Goal: Task Accomplishment & Management: Complete application form

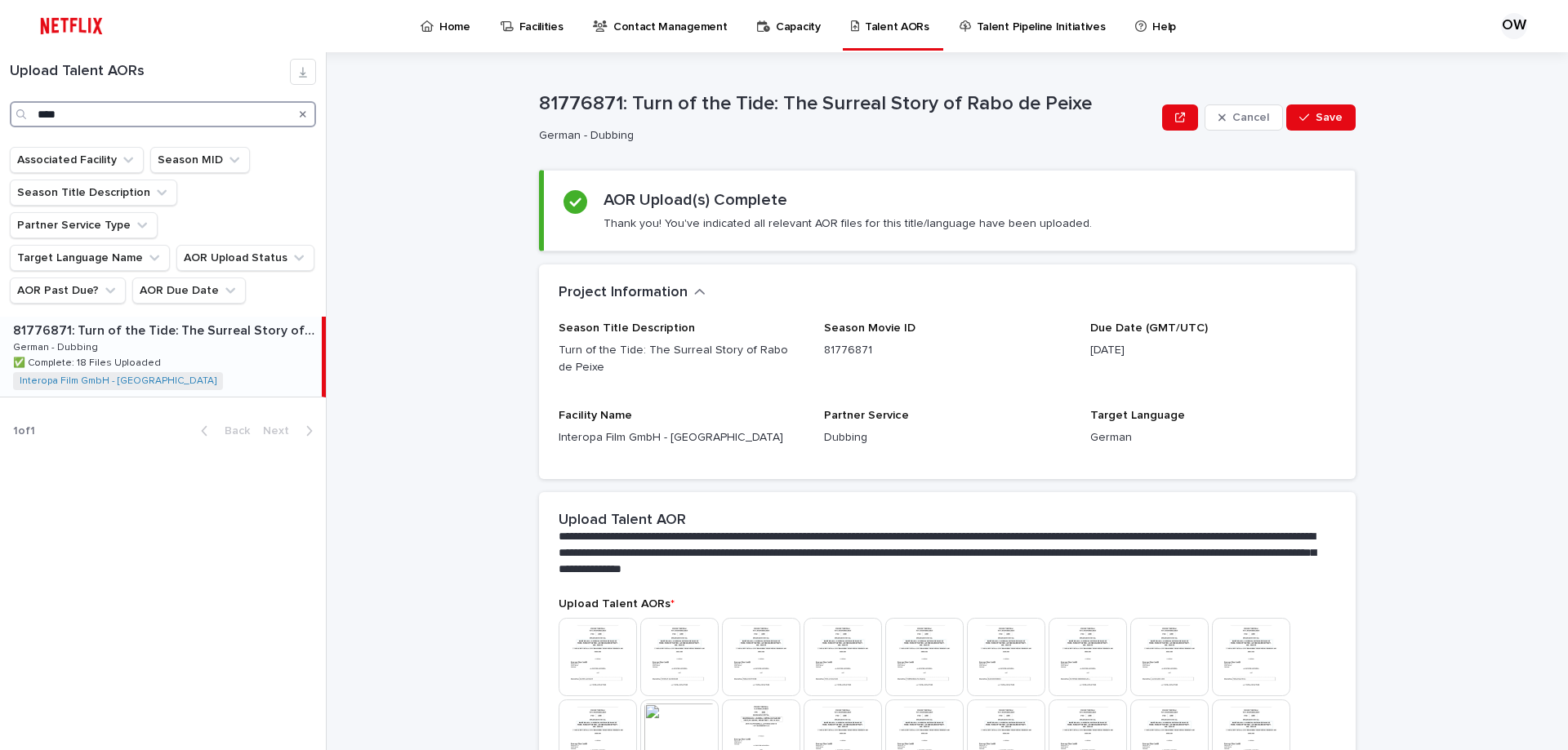
drag, startPoint x: 85, startPoint y: 112, endPoint x: 0, endPoint y: 104, distance: 85.4
click at [0, 104] on div "Upload Talent AORs ****" at bounding box center [163, 93] width 326 height 69
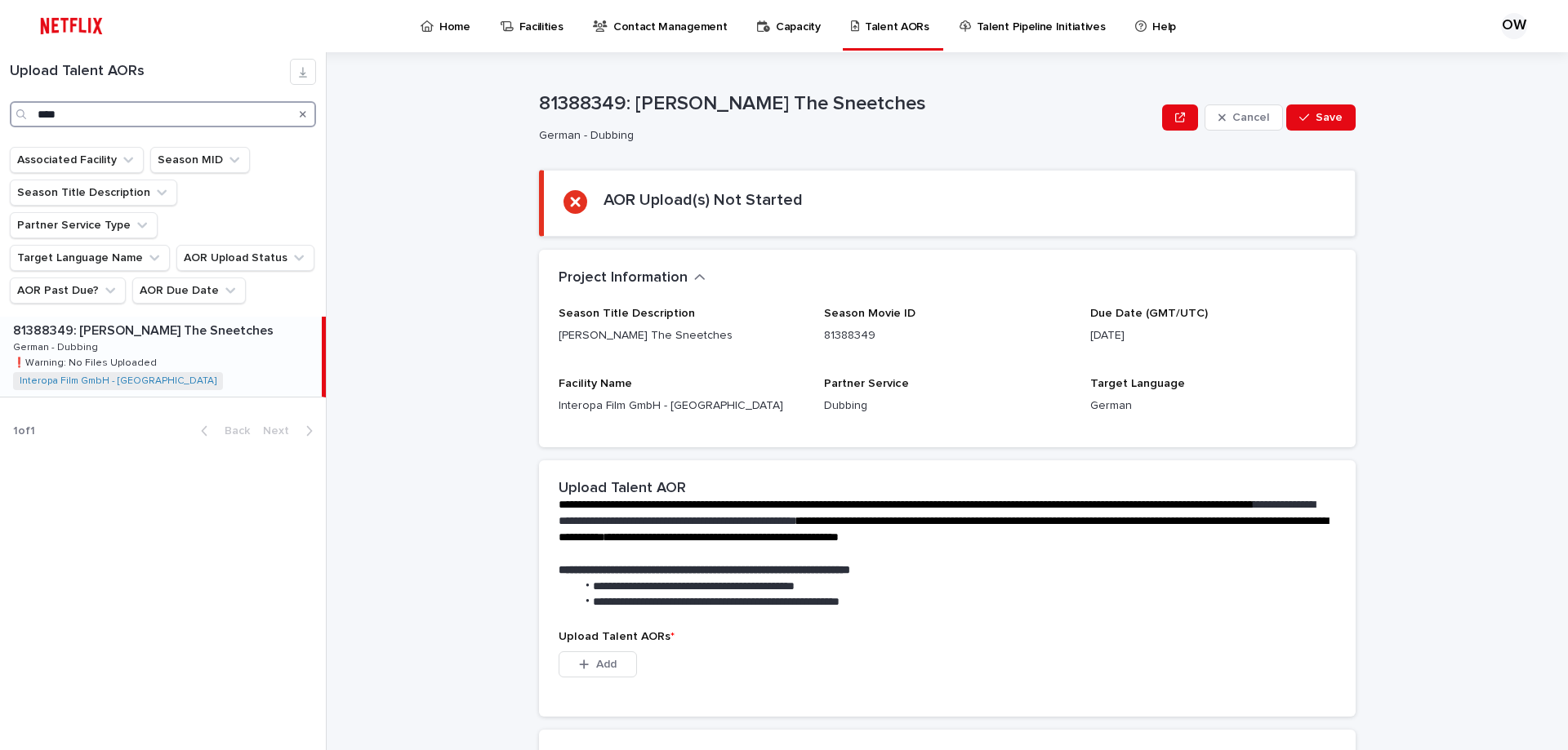
type input "****"
click at [236, 317] on div "81388349: [PERSON_NAME] The Sneetches 81388349: [PERSON_NAME] The Sneetches Ger…" at bounding box center [161, 357] width 322 height 80
click at [609, 661] on span "Add" at bounding box center [606, 664] width 20 height 11
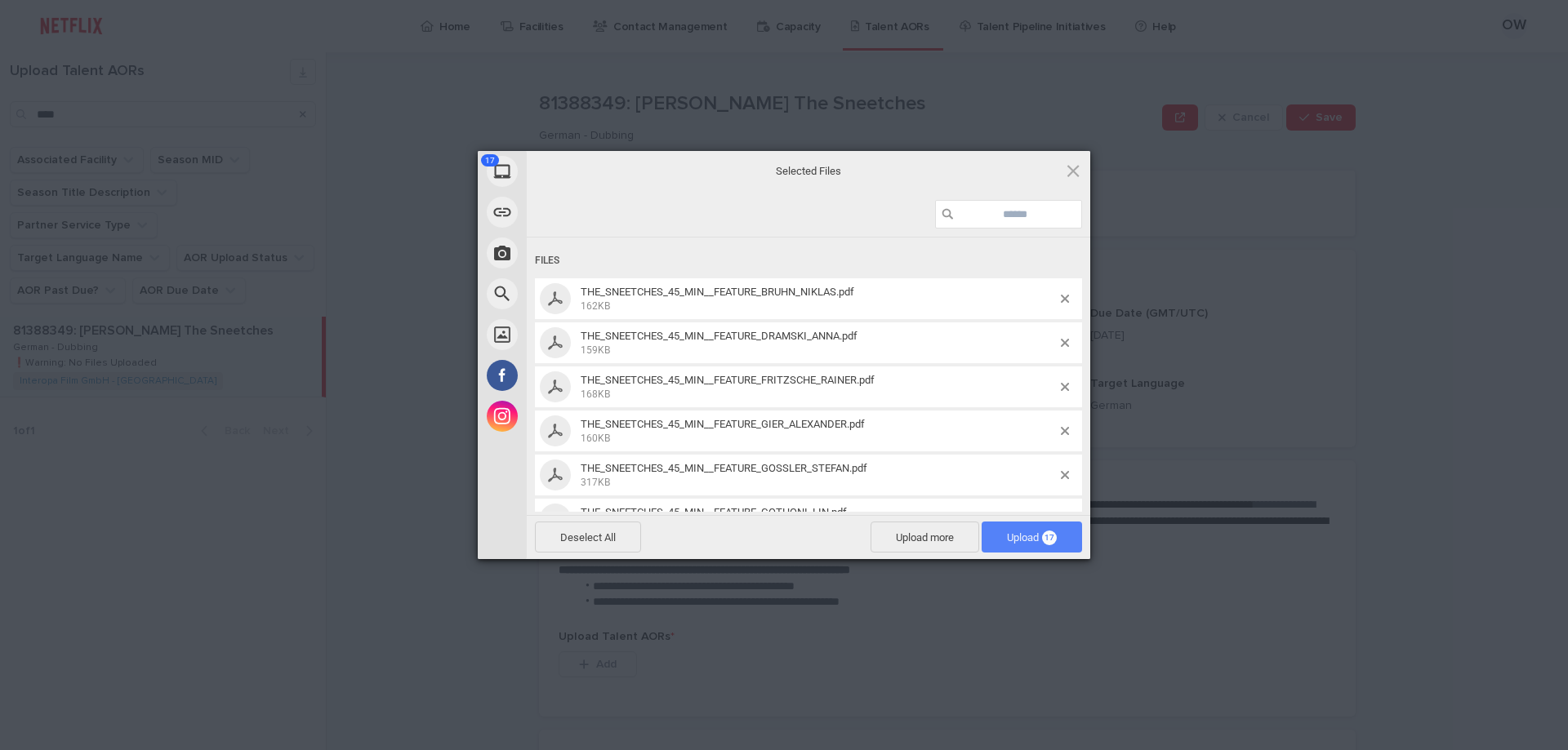
click at [1011, 537] on span "Upload 17" at bounding box center [1032, 538] width 50 height 12
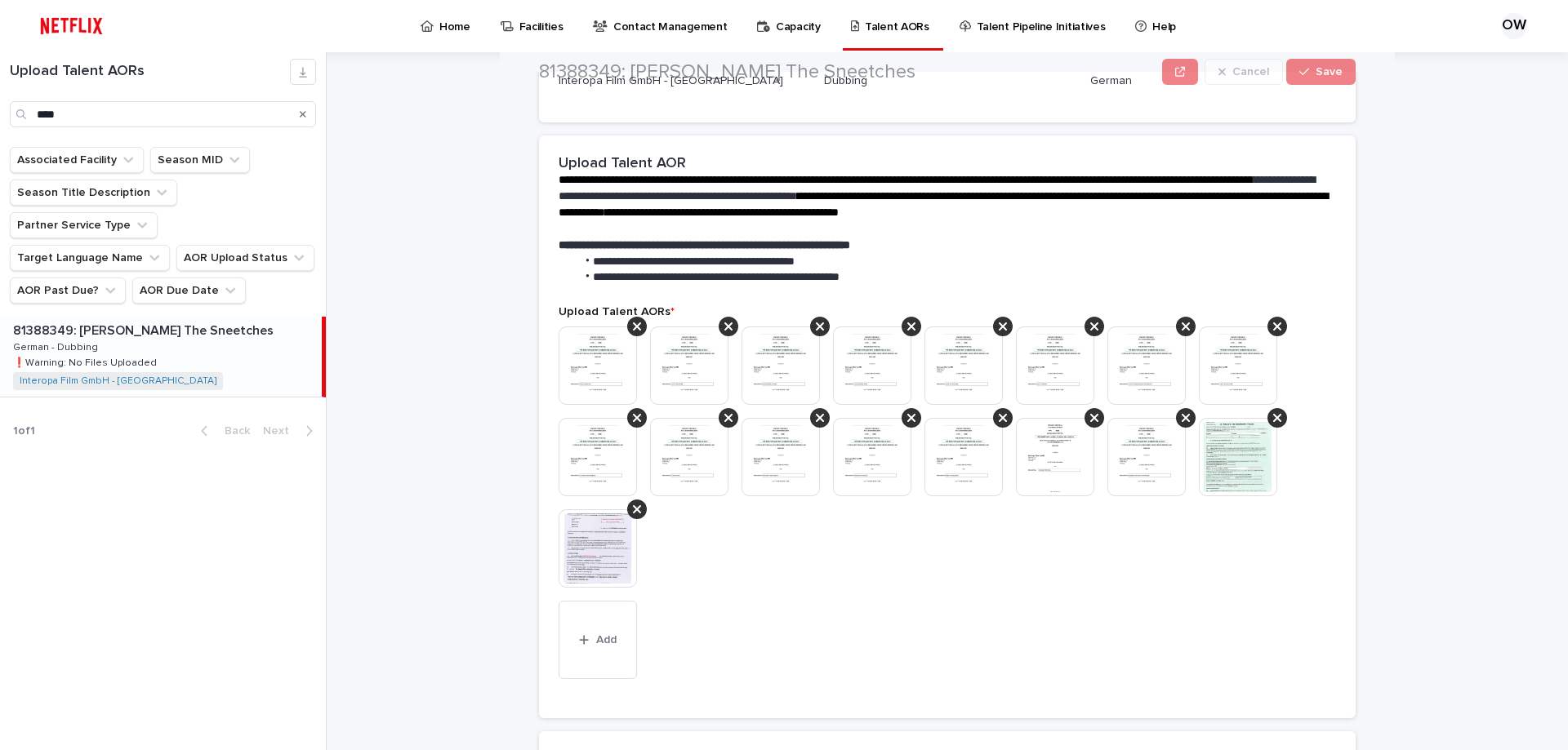
scroll to position [475, 0]
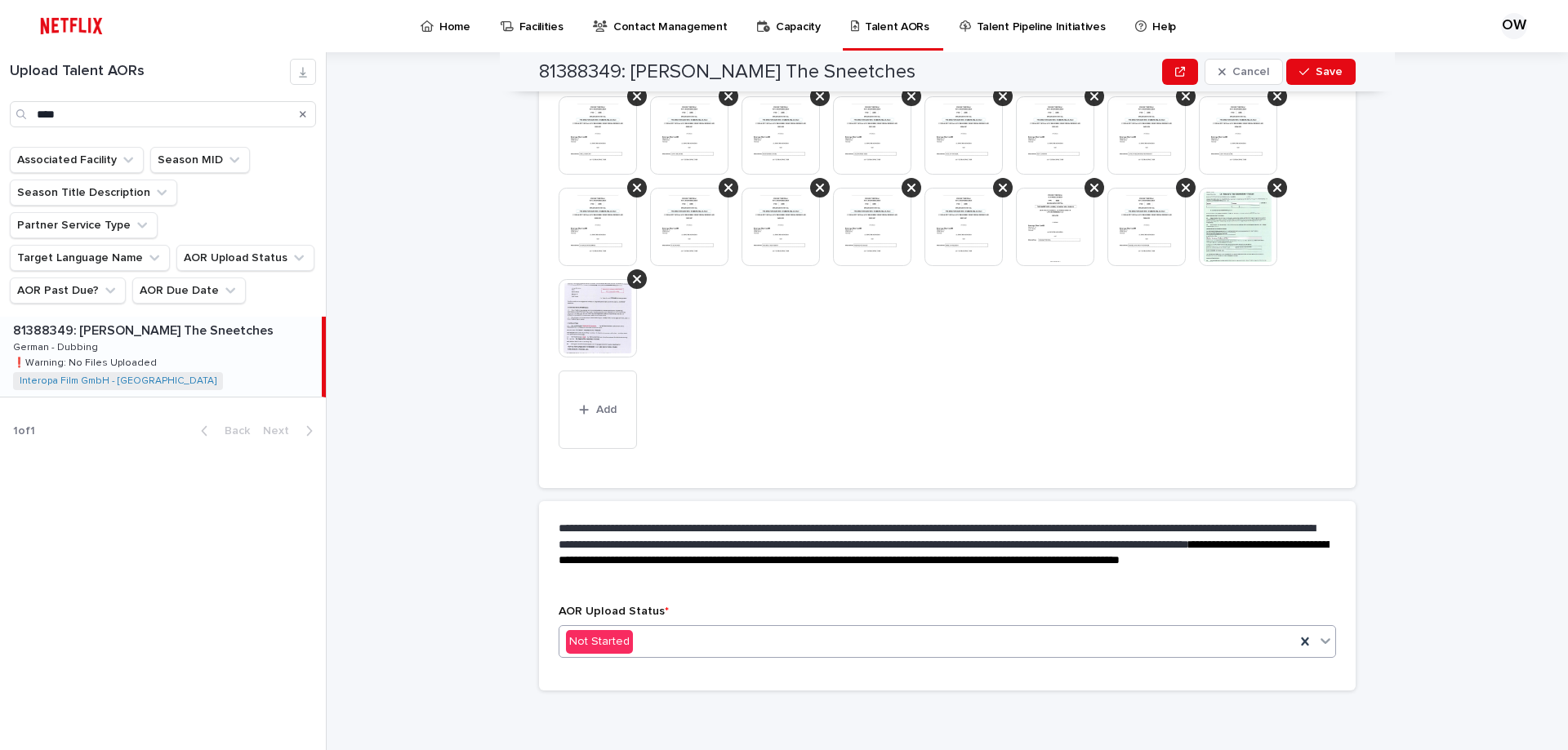
click at [702, 638] on div "Not Started" at bounding box center [927, 641] width 736 height 27
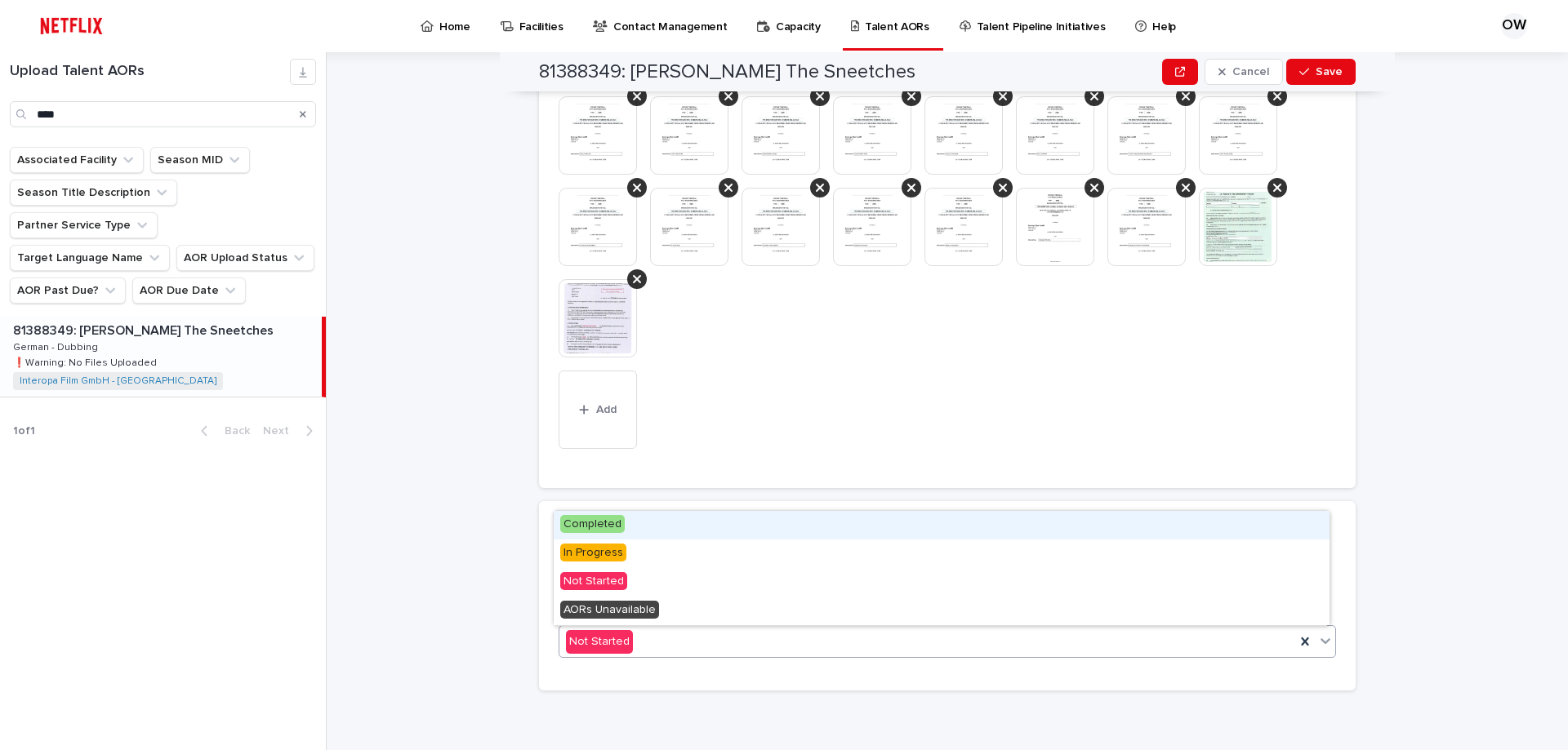
click at [657, 526] on div "Completed" at bounding box center [941, 525] width 776 height 29
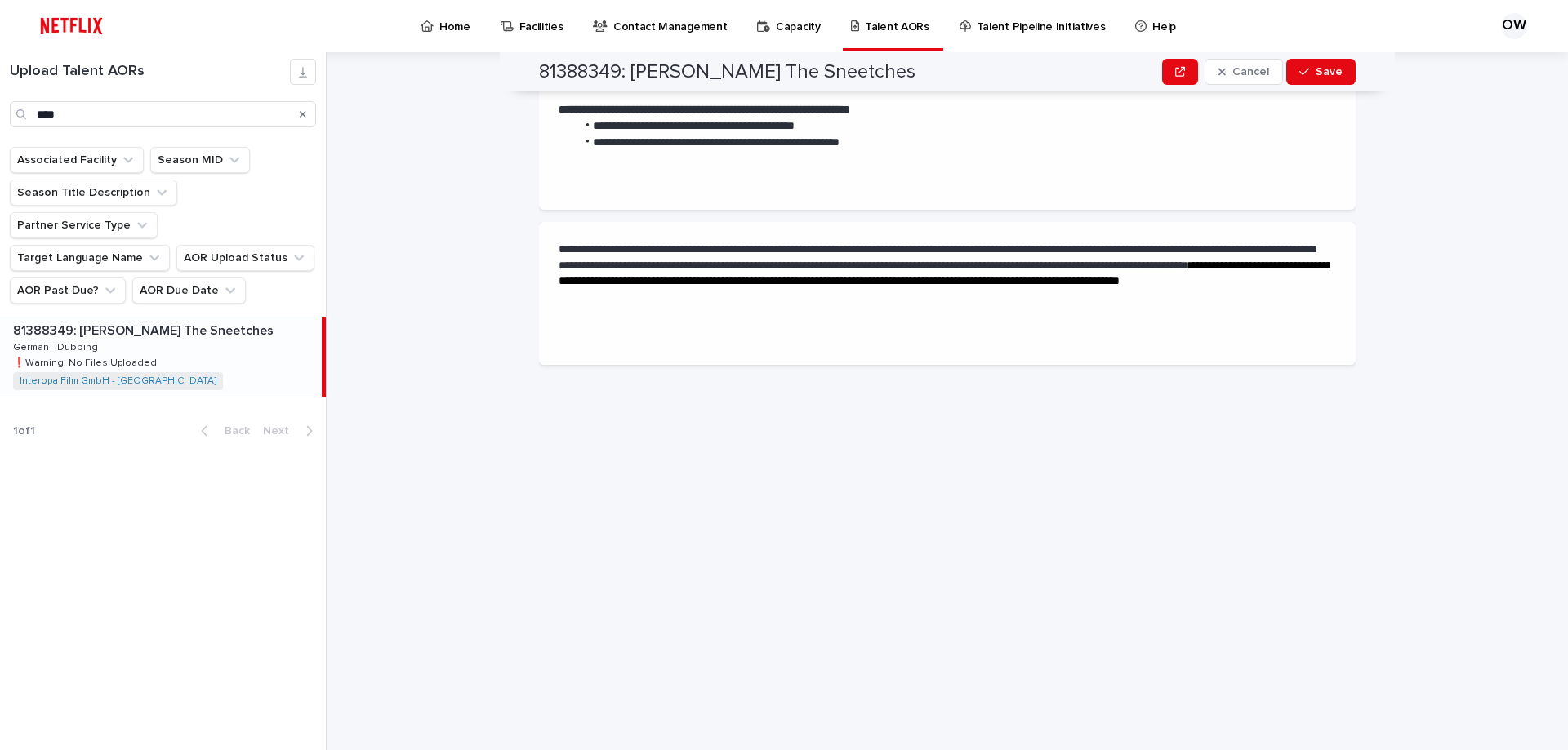
scroll to position [0, 0]
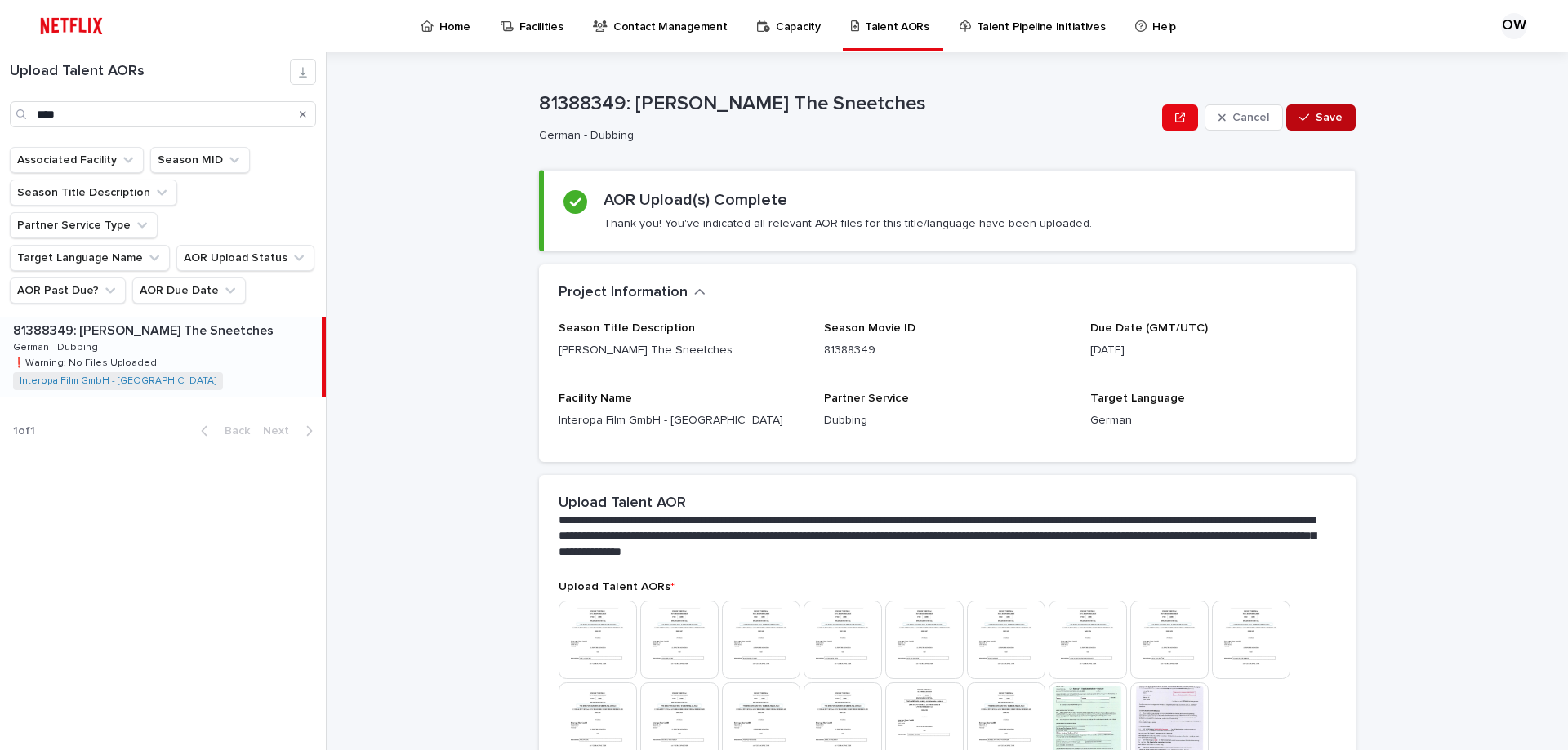
click at [1320, 115] on span "Save" at bounding box center [1329, 117] width 27 height 11
click at [1324, 121] on span "Edit" at bounding box center [1334, 117] width 20 height 11
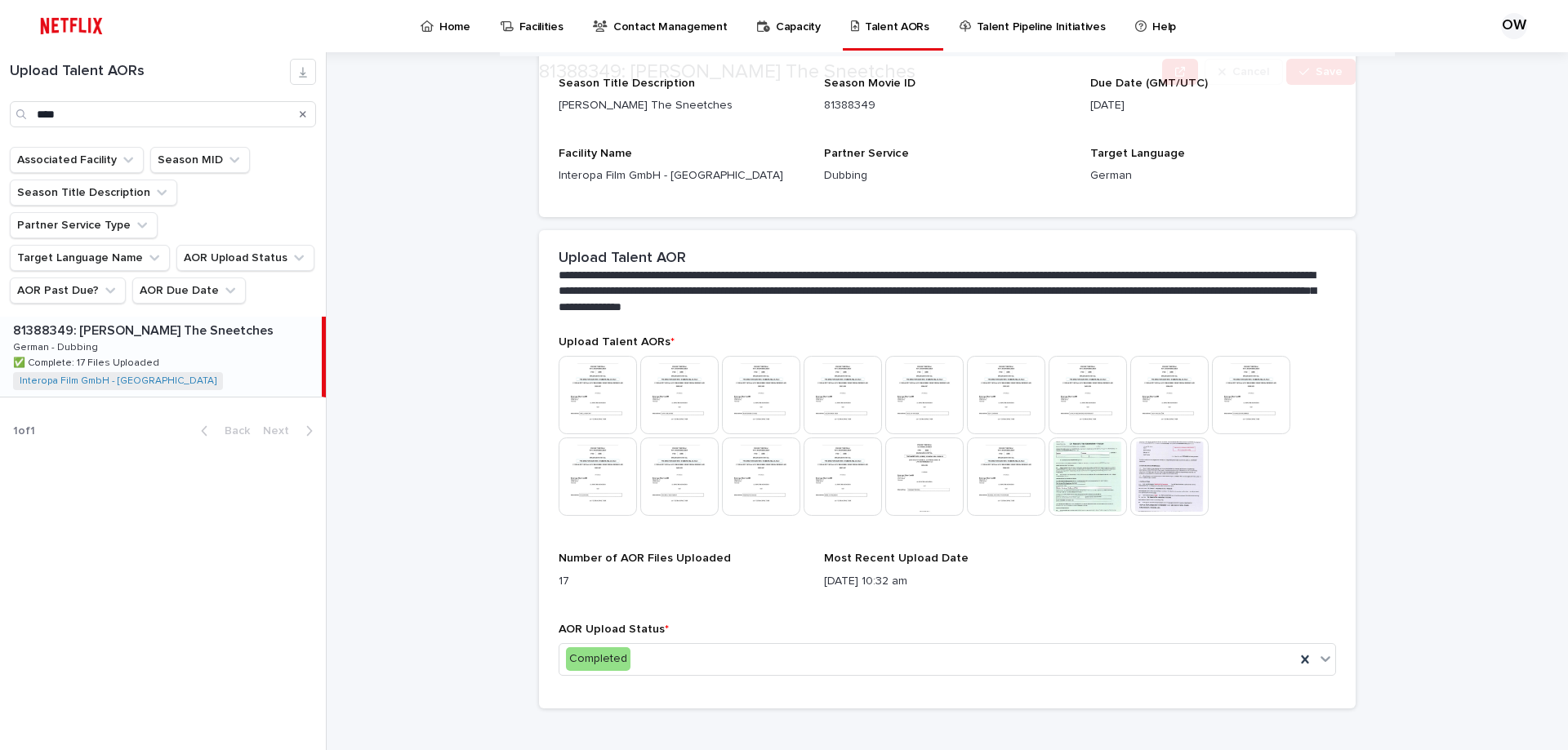
scroll to position [262, 0]
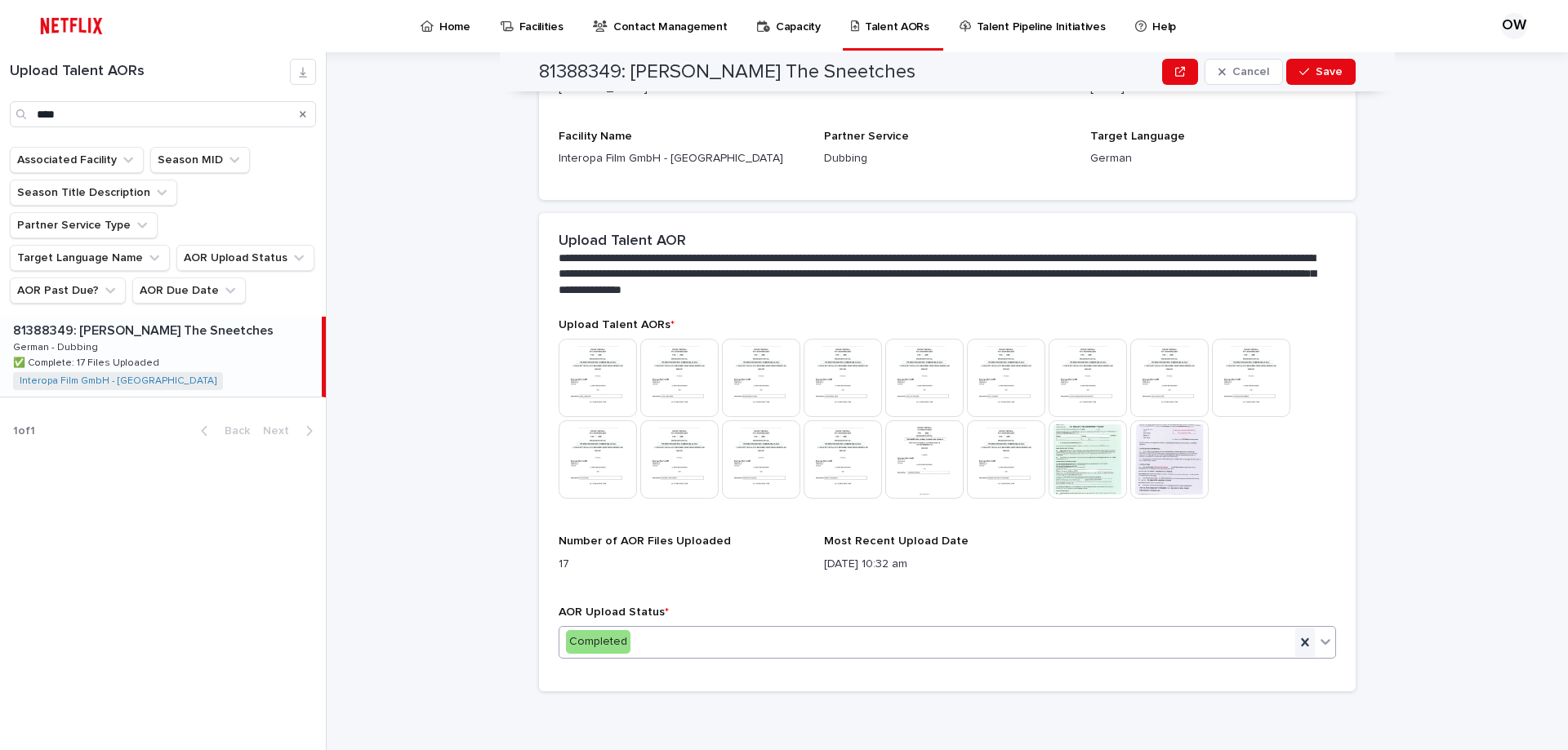
click at [1301, 645] on icon at bounding box center [1304, 642] width 7 height 8
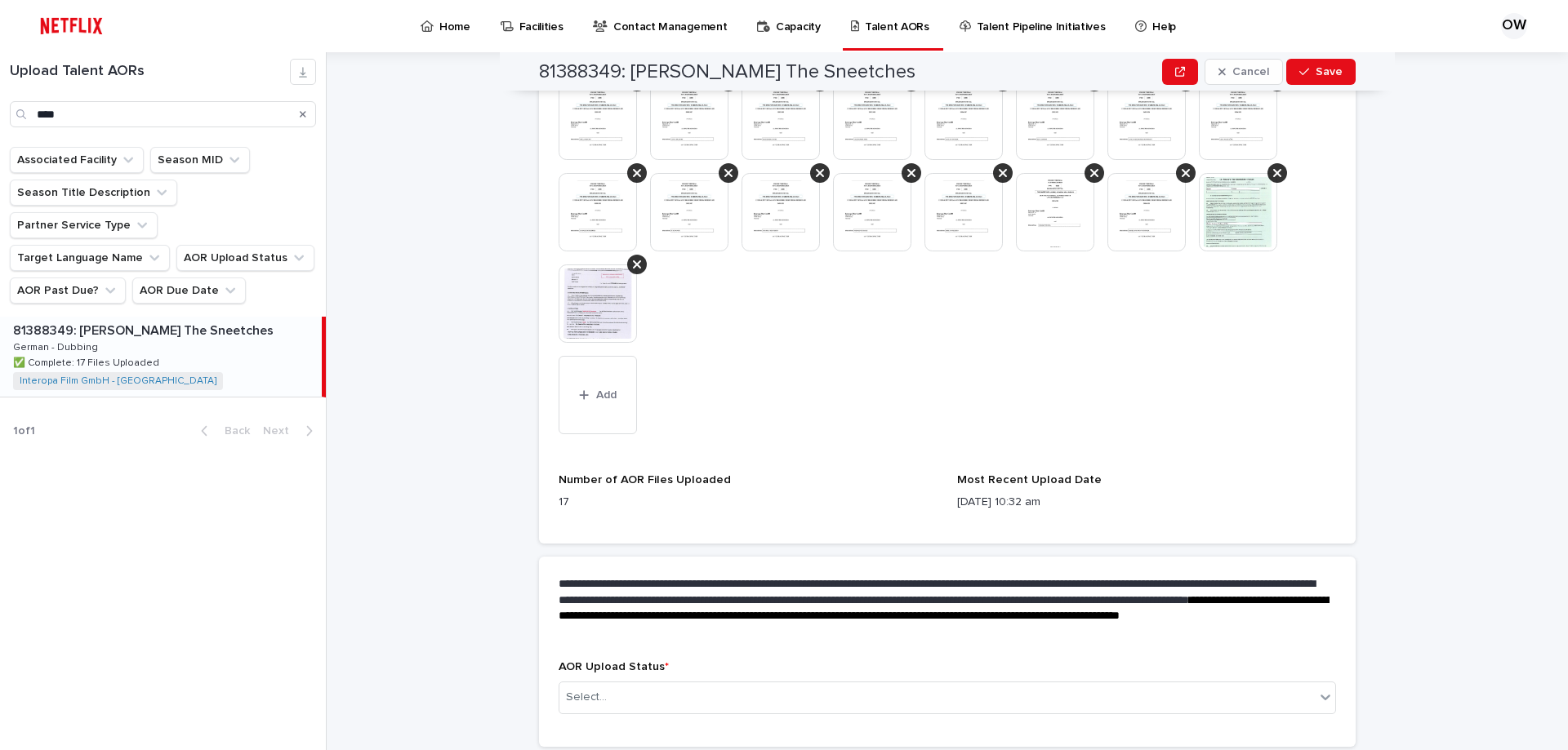
scroll to position [546, 0]
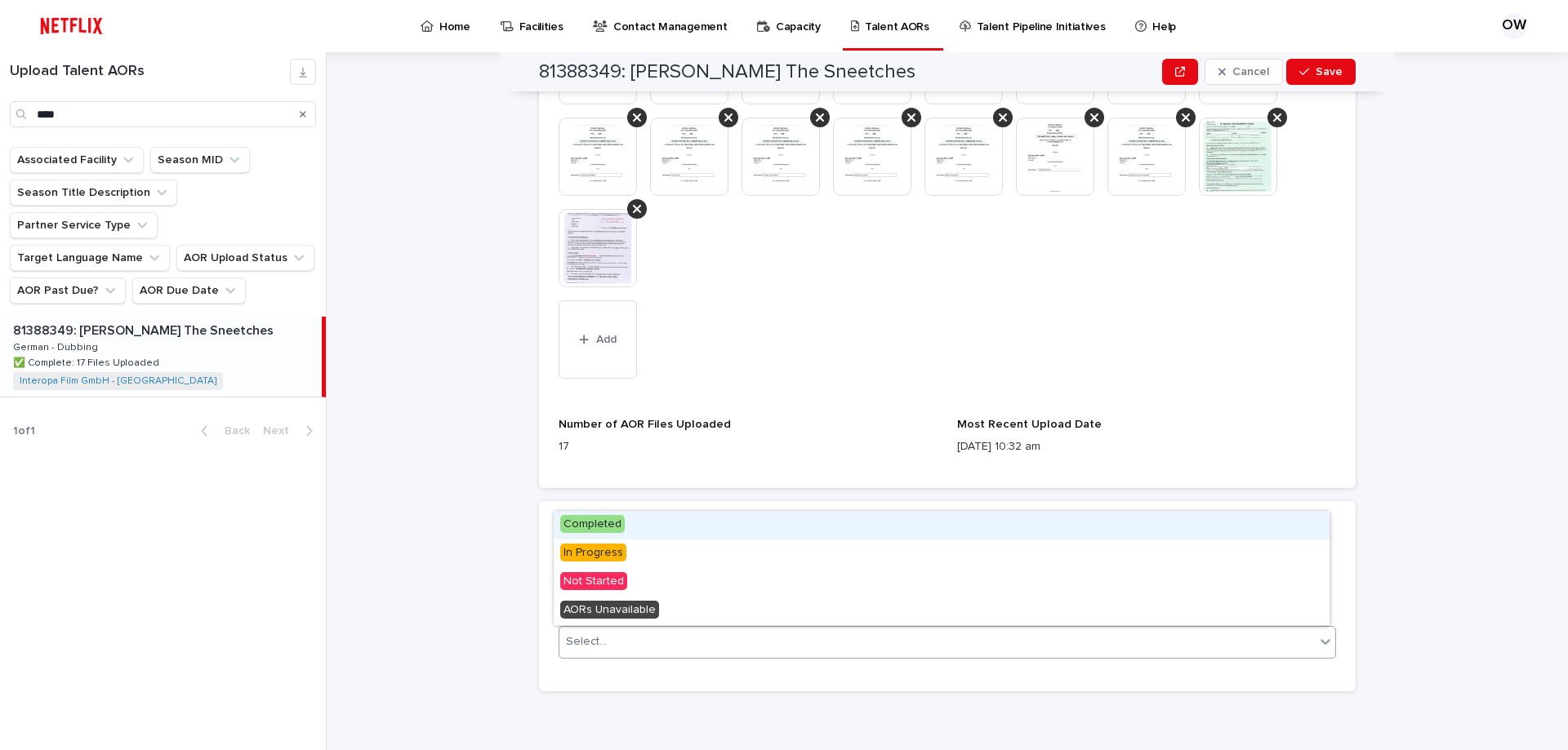
click at [1317, 648] on icon at bounding box center [1325, 641] width 17 height 17
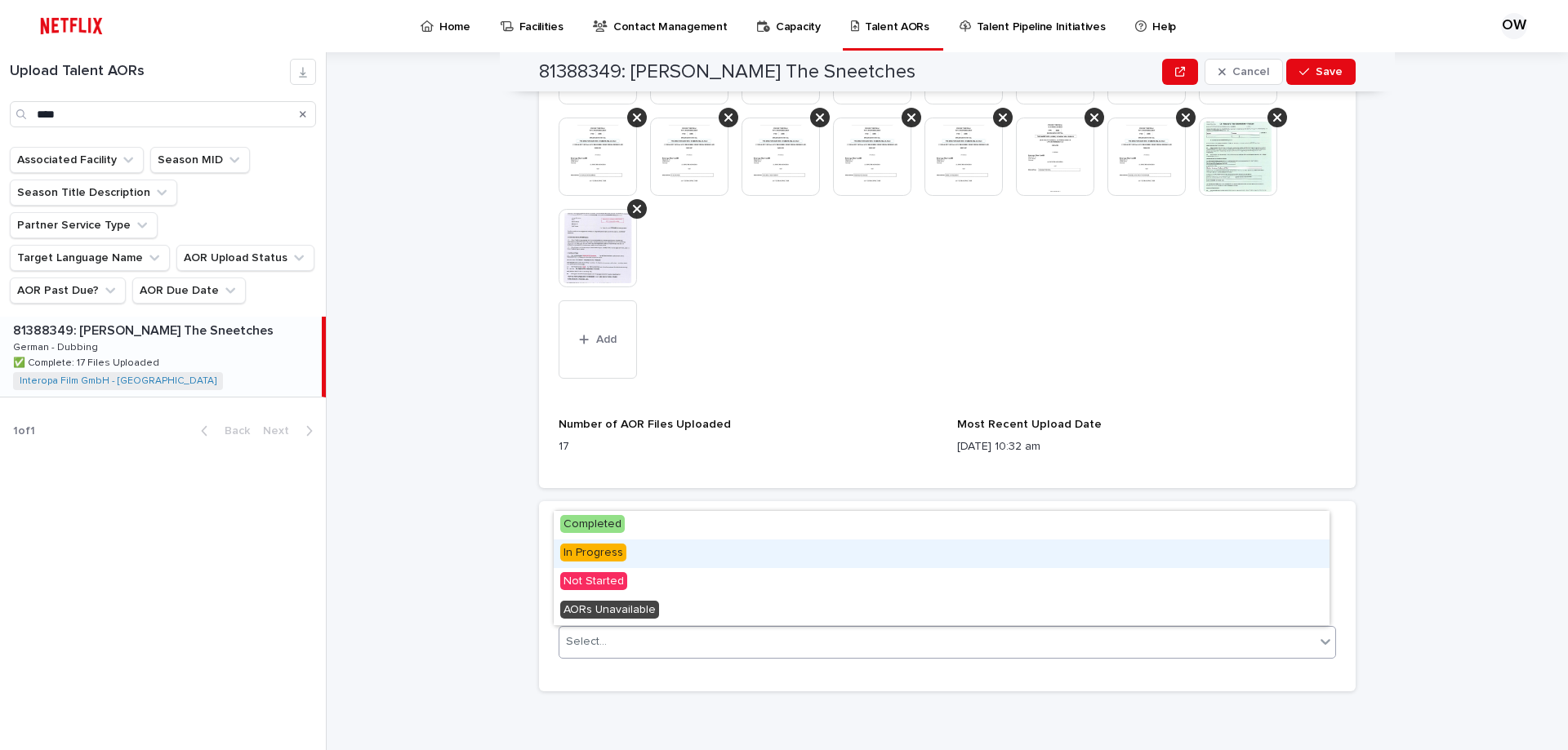
click at [822, 559] on div "In Progress" at bounding box center [941, 553] width 776 height 29
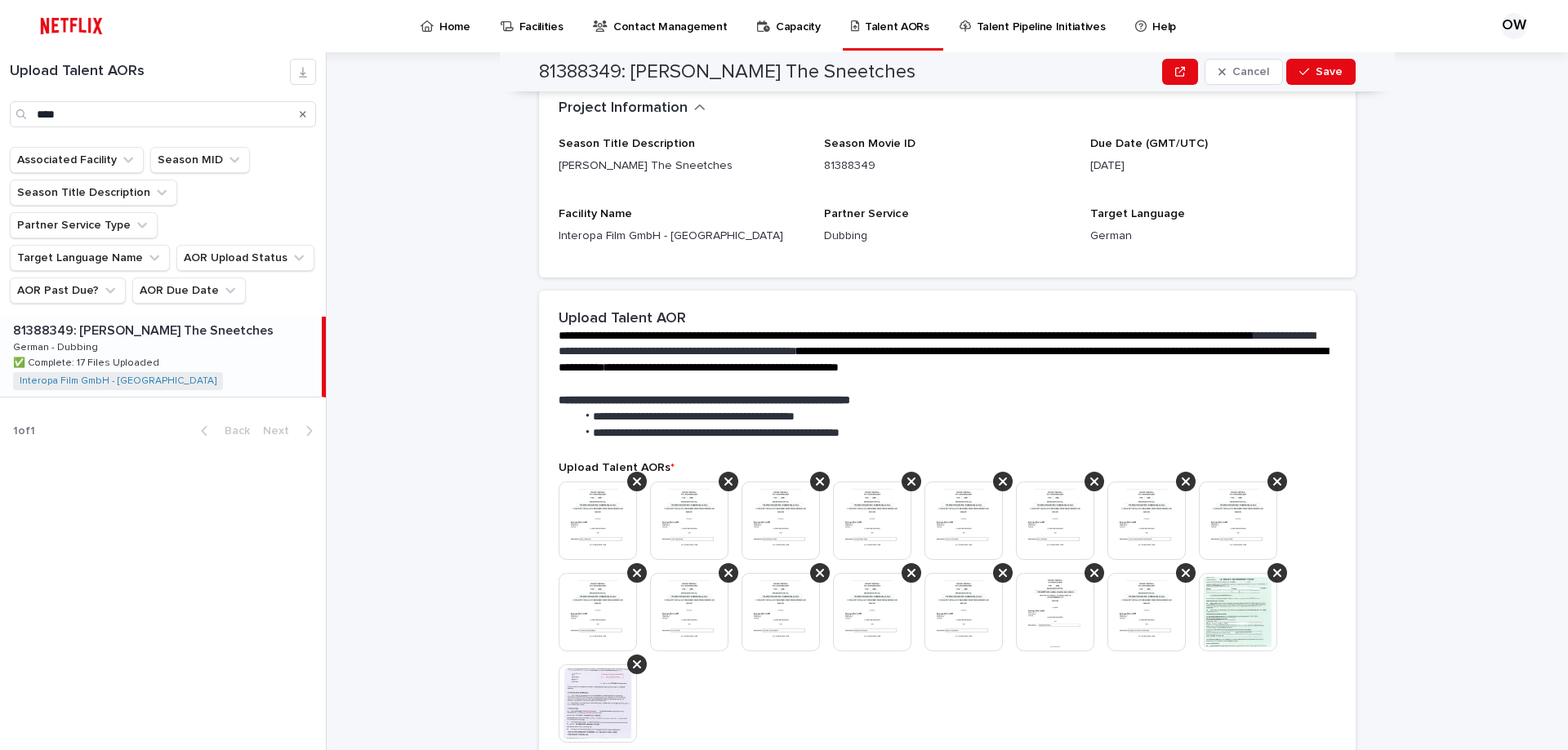
scroll to position [511, 0]
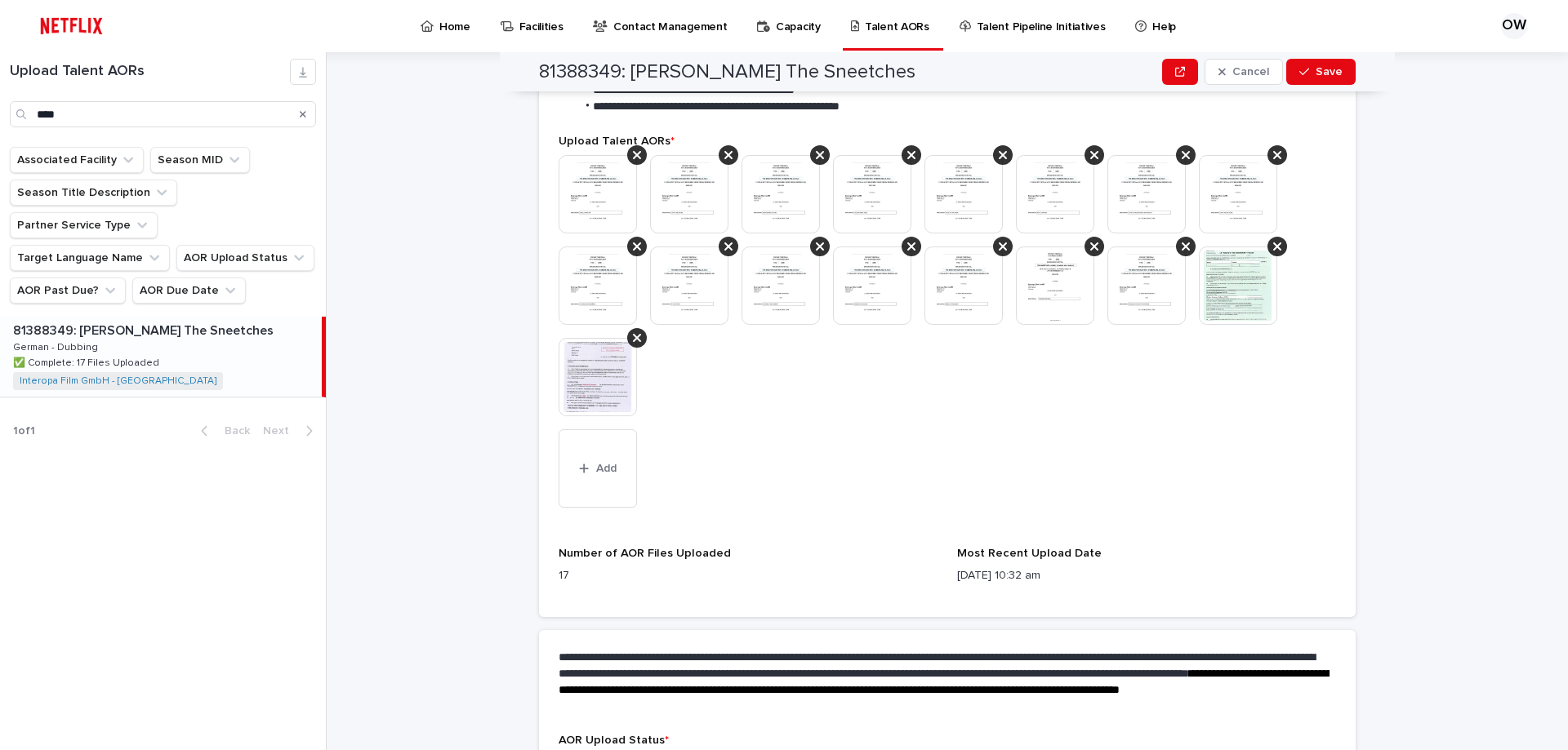
drag, startPoint x: 582, startPoint y: 472, endPoint x: 765, endPoint y: 439, distance: 186.0
click at [582, 472] on icon "button" at bounding box center [583, 468] width 10 height 11
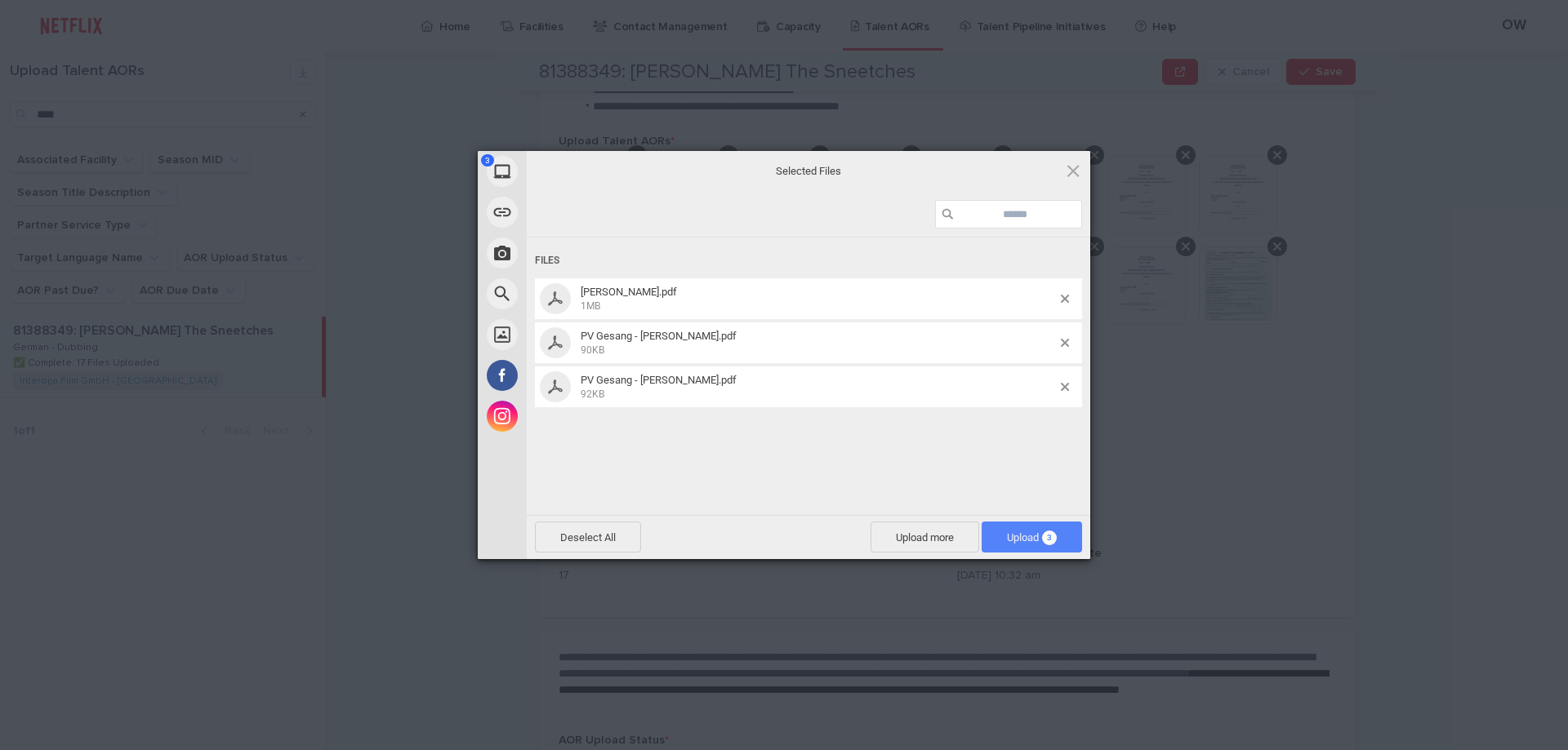
click at [1016, 534] on span "Upload 3" at bounding box center [1032, 538] width 50 height 12
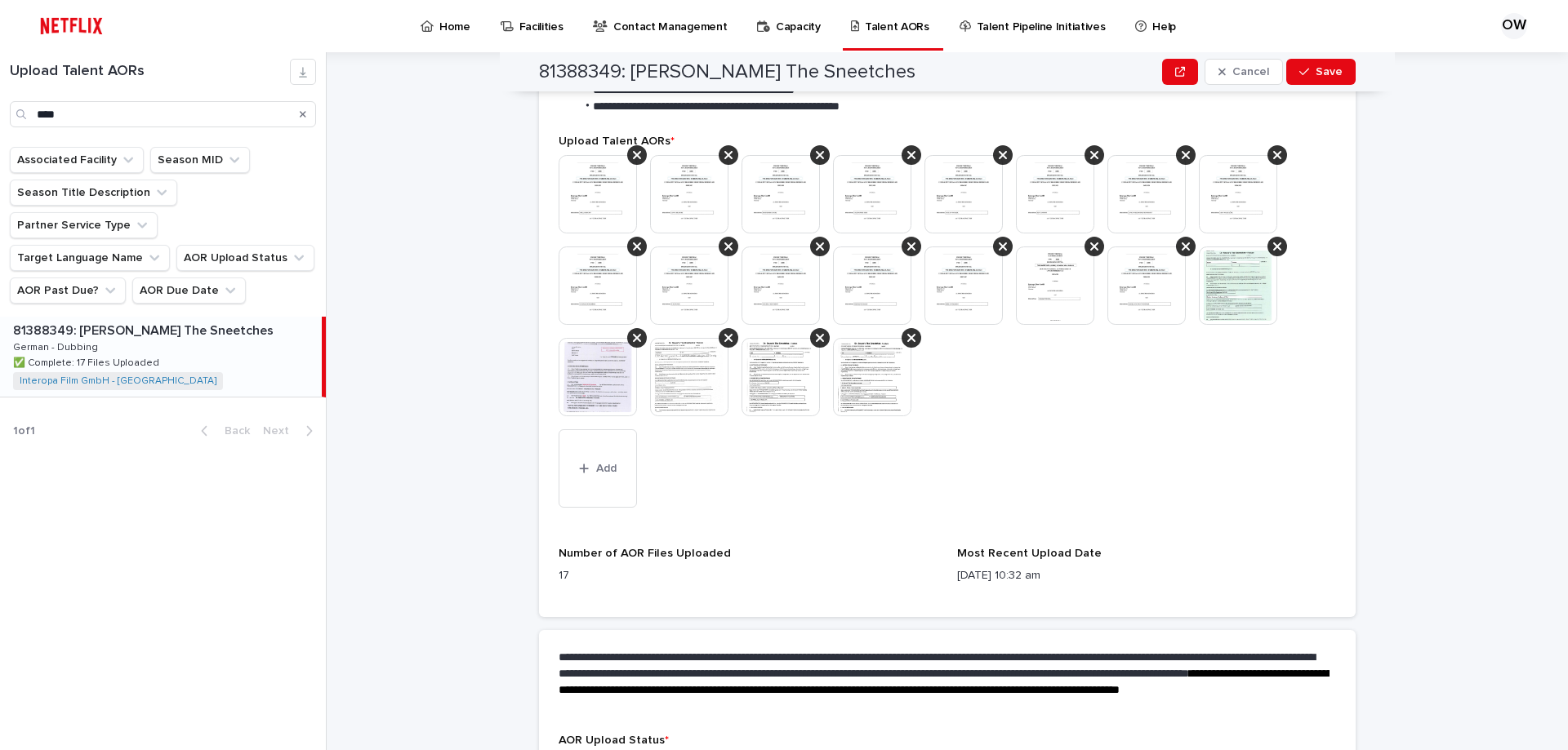
scroll to position [640, 0]
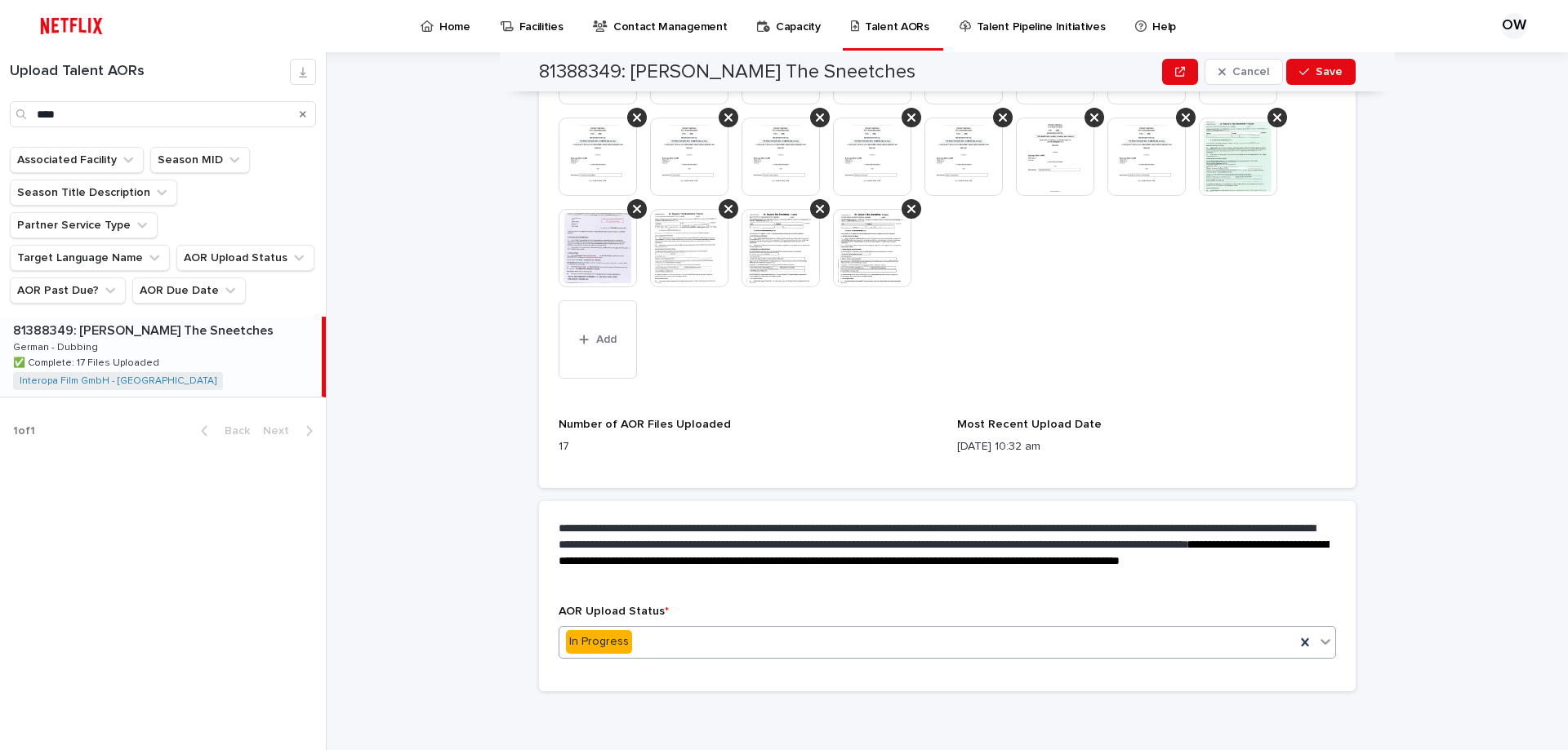
click at [914, 639] on div "In Progress" at bounding box center [927, 641] width 736 height 27
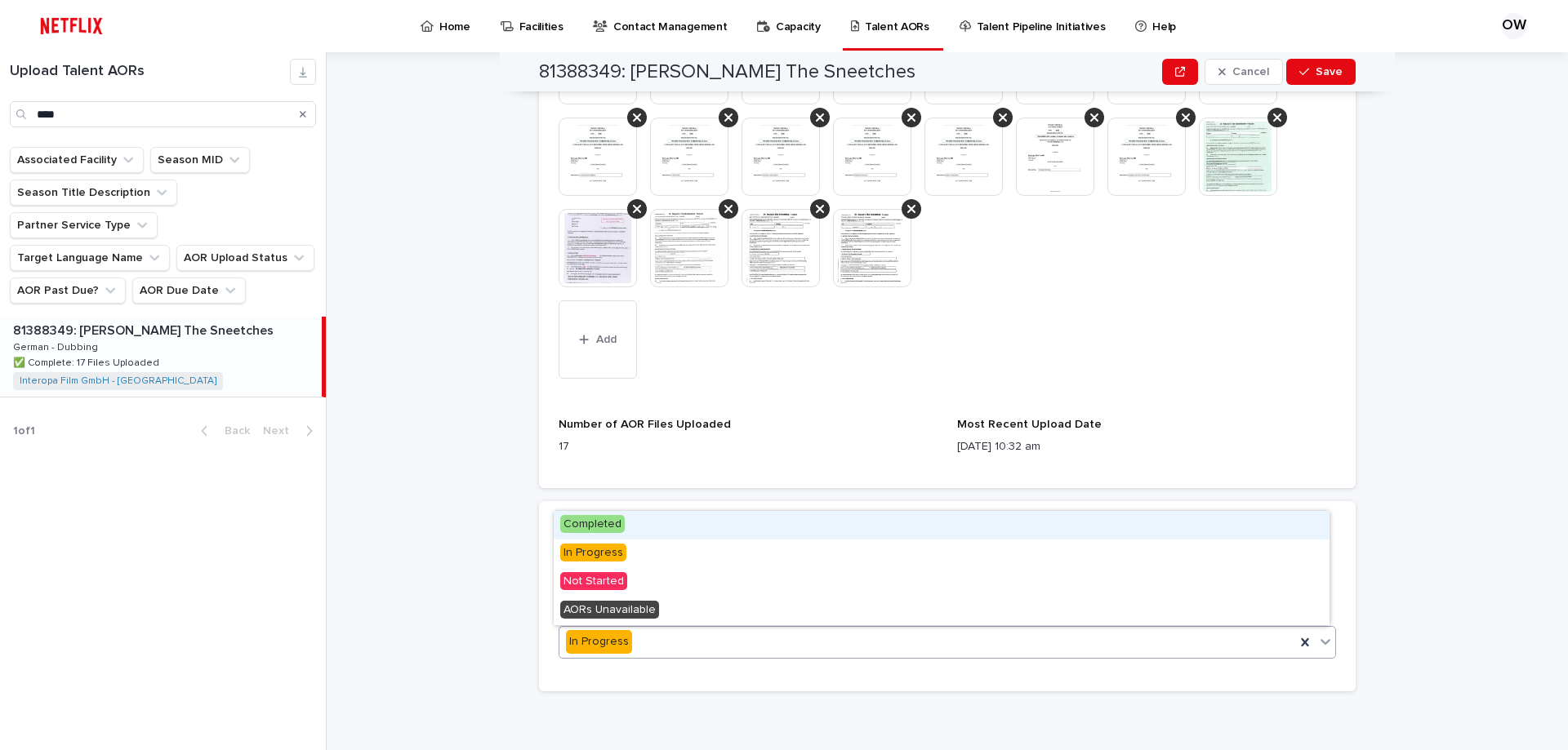
click at [781, 523] on div "Completed" at bounding box center [941, 525] width 776 height 29
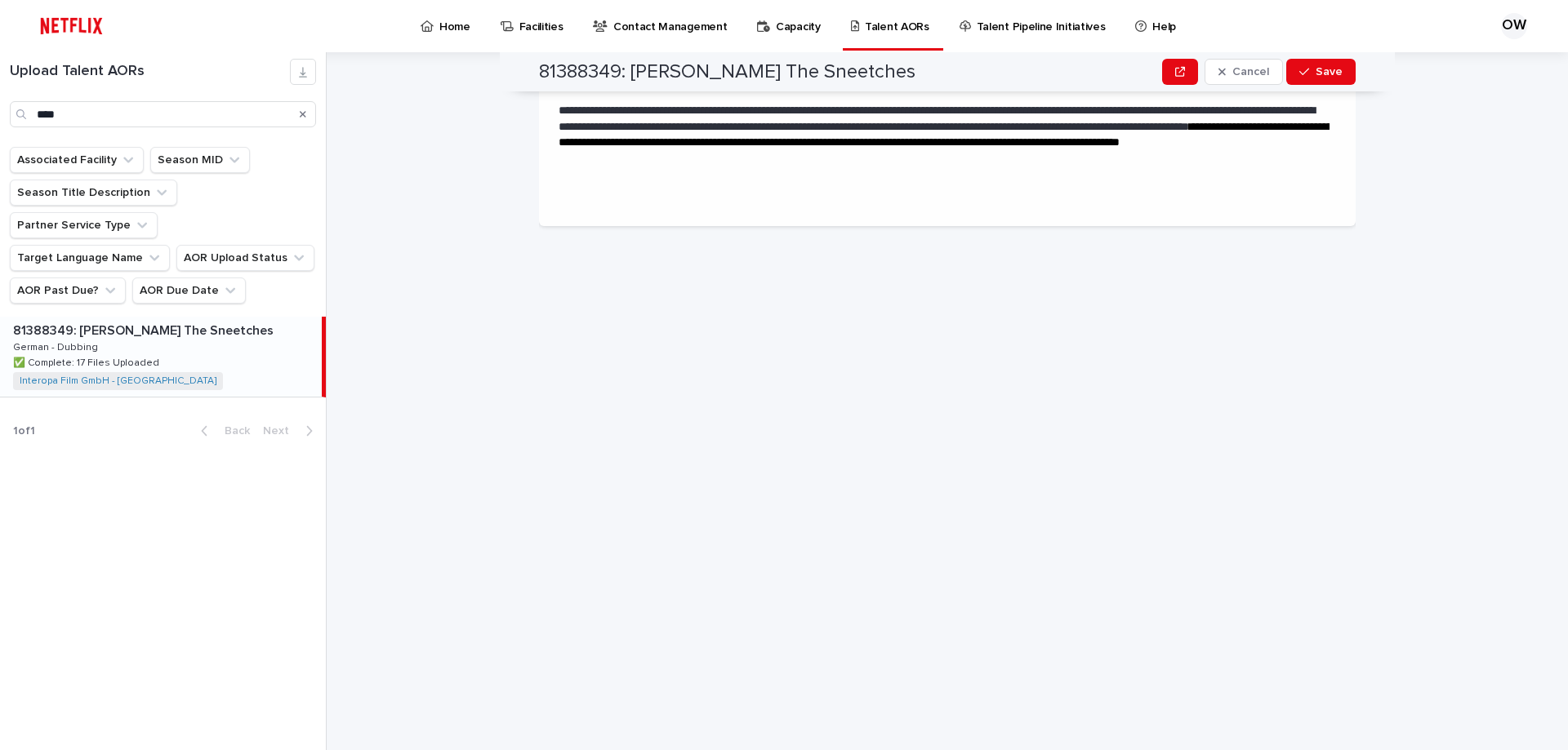
scroll to position [0, 0]
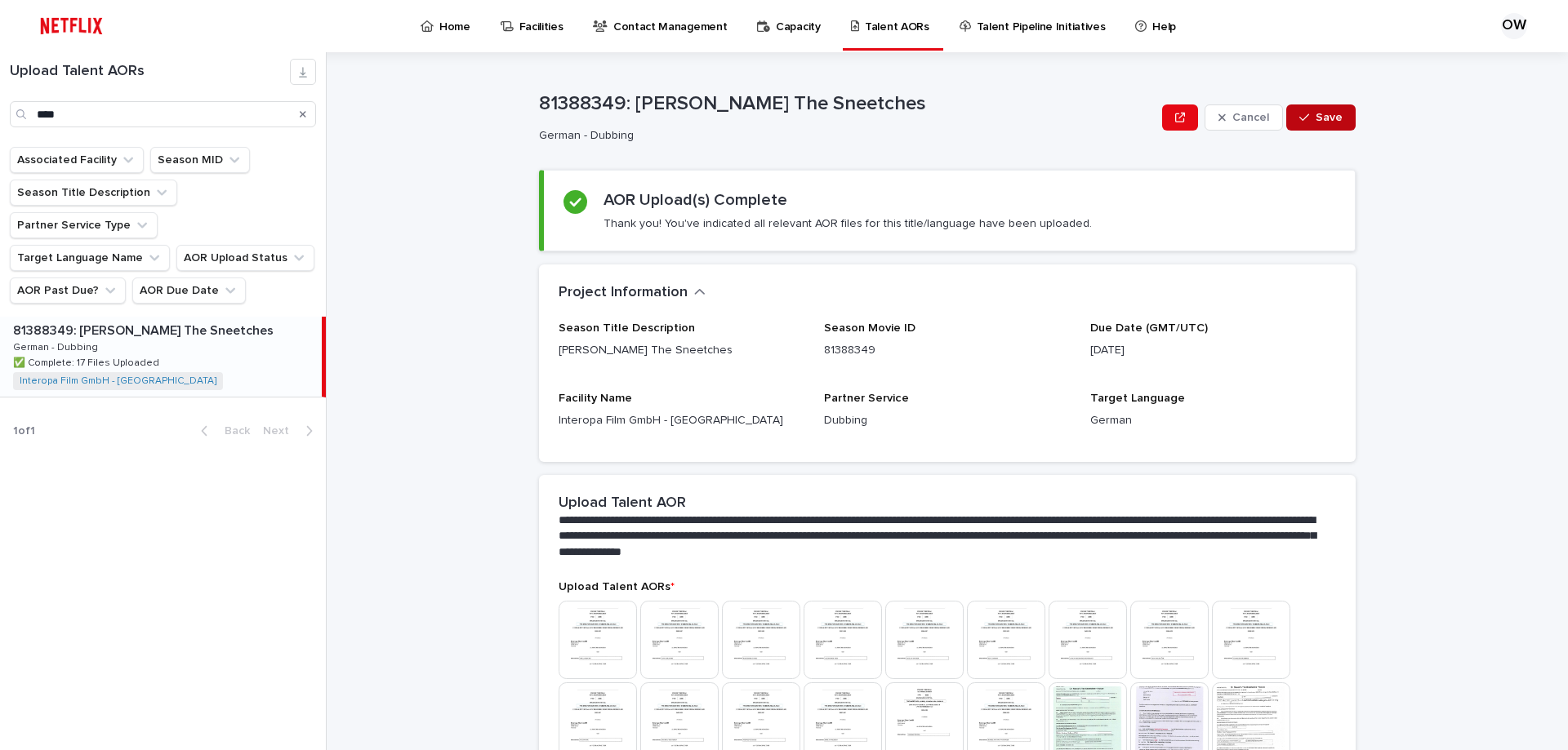
click at [1316, 116] on span "Save" at bounding box center [1329, 117] width 27 height 11
